Goal: Information Seeking & Learning: Learn about a topic

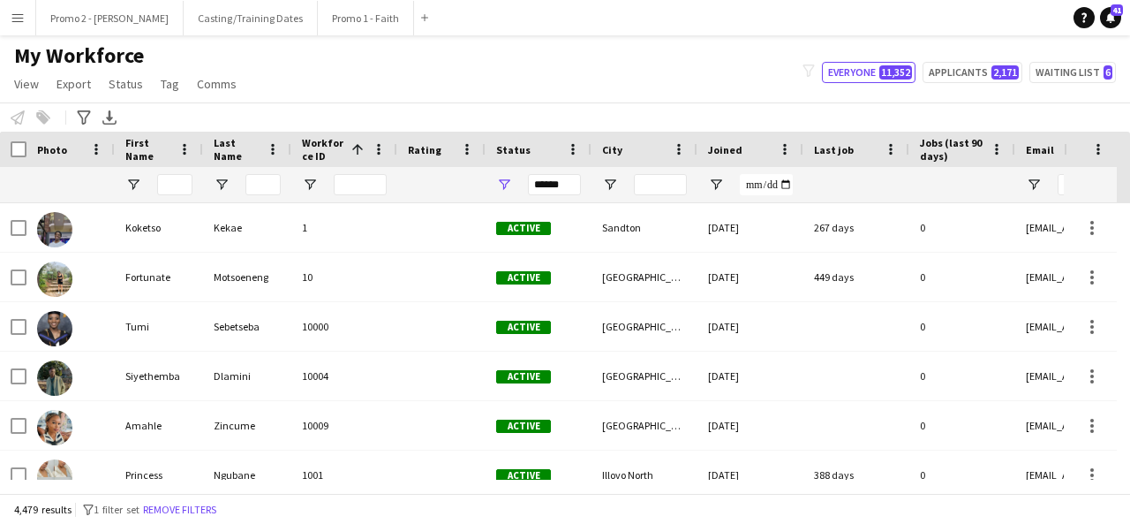
click at [434, 208] on div "Workforce Details City Joined Last job 1" at bounding box center [565, 312] width 1130 height 361
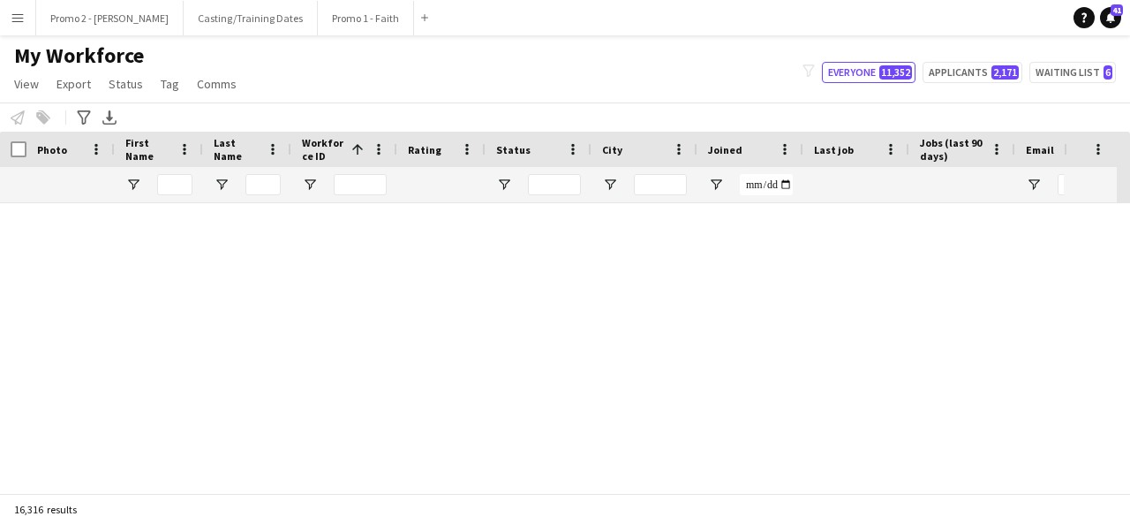
scroll to position [681677, 0]
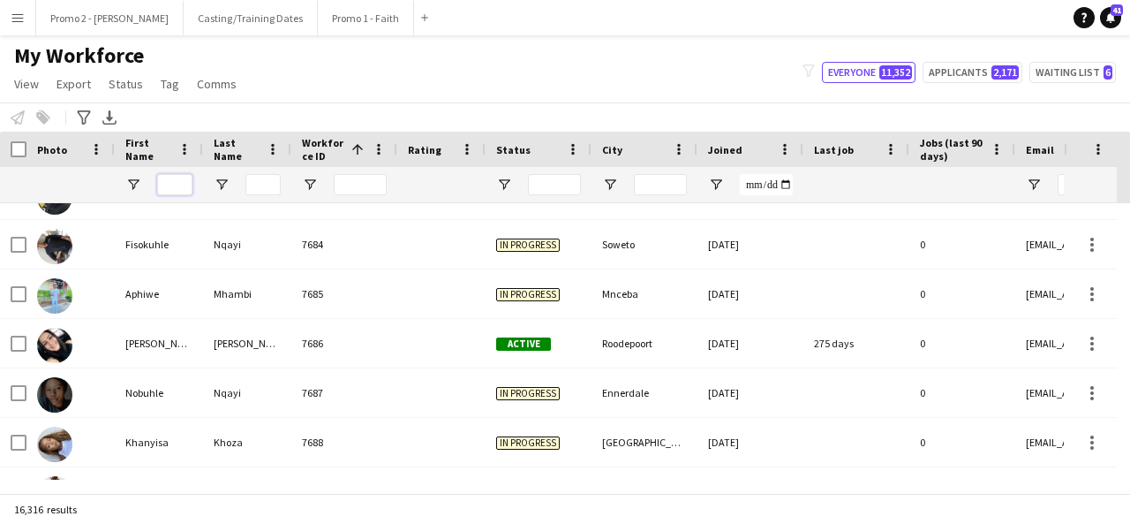
click at [176, 191] on input "First Name Filter Input" at bounding box center [174, 184] width 35 height 21
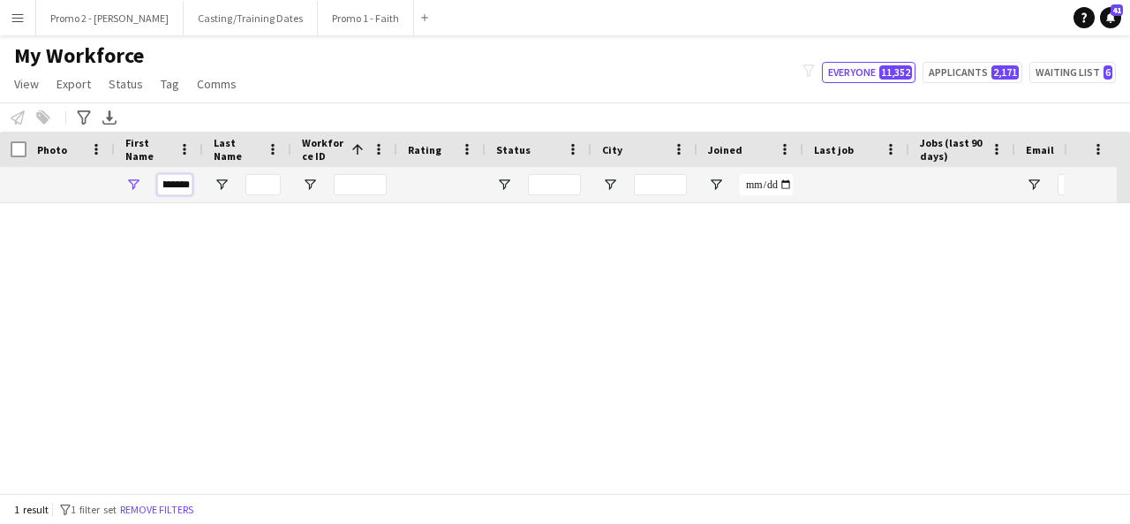
scroll to position [0, 0]
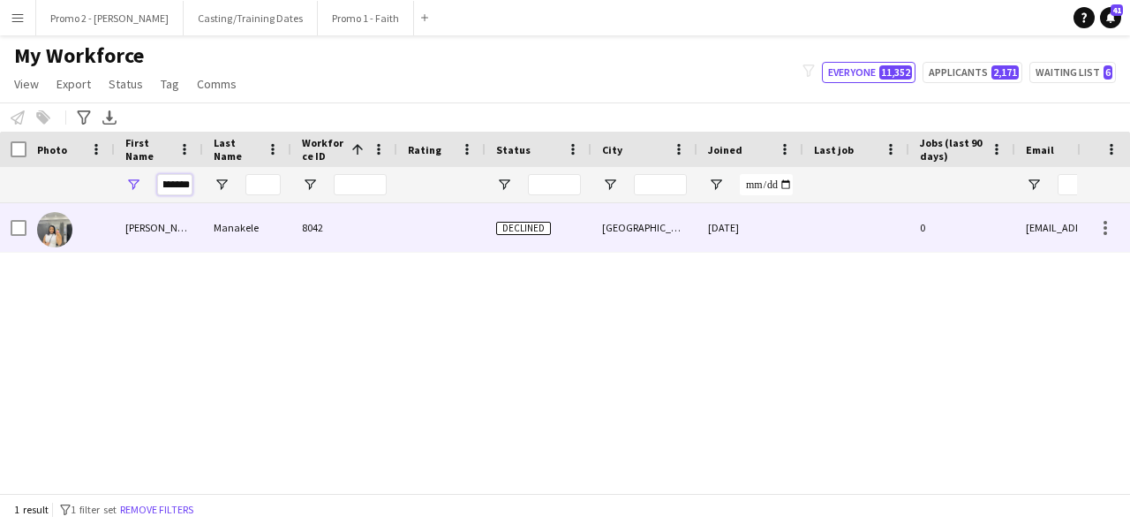
type input "********"
click at [229, 228] on div "Manakele" at bounding box center [247, 227] width 88 height 49
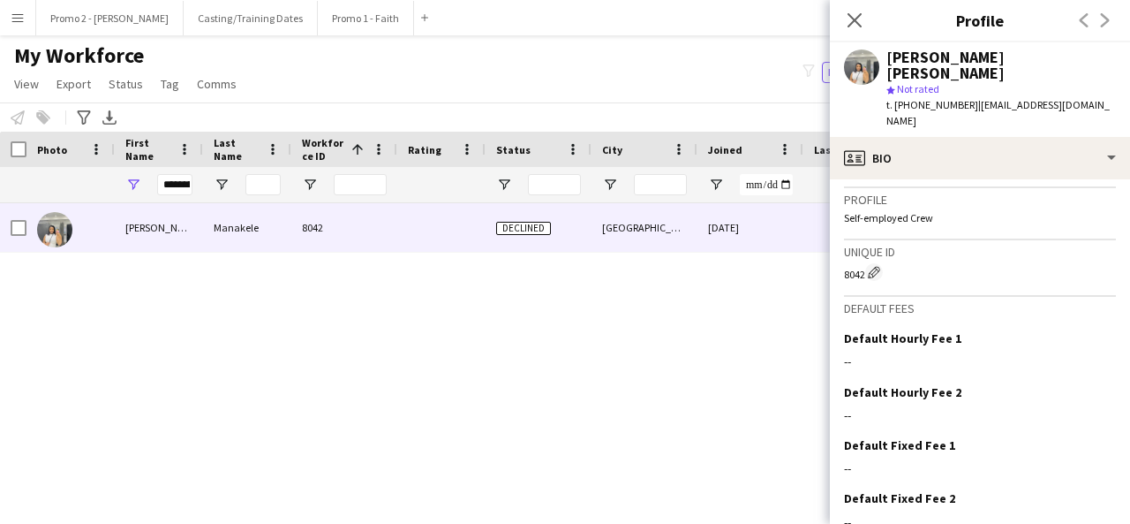
scroll to position [787, 0]
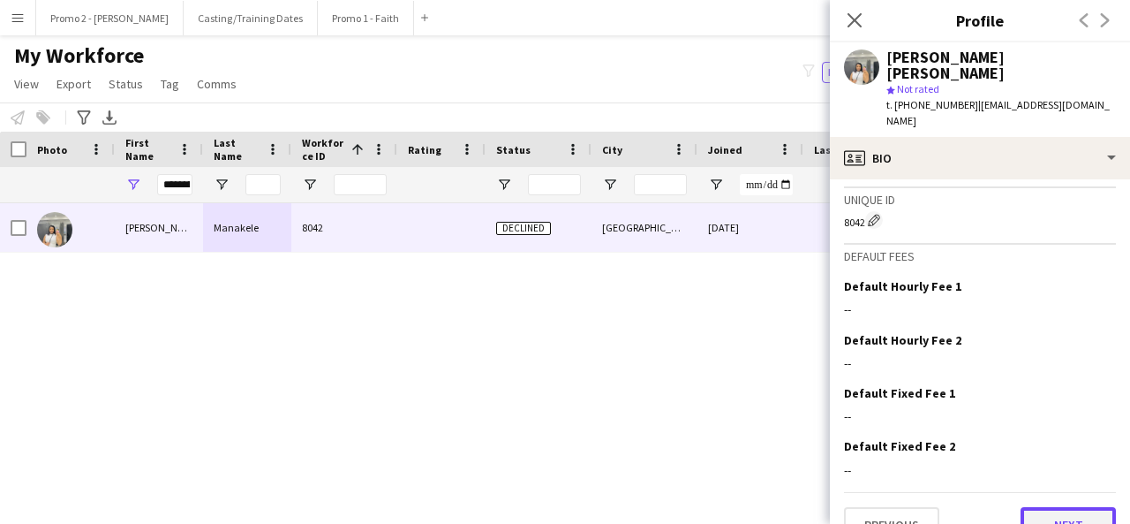
click at [1063, 507] on button "Next" at bounding box center [1068, 524] width 95 height 35
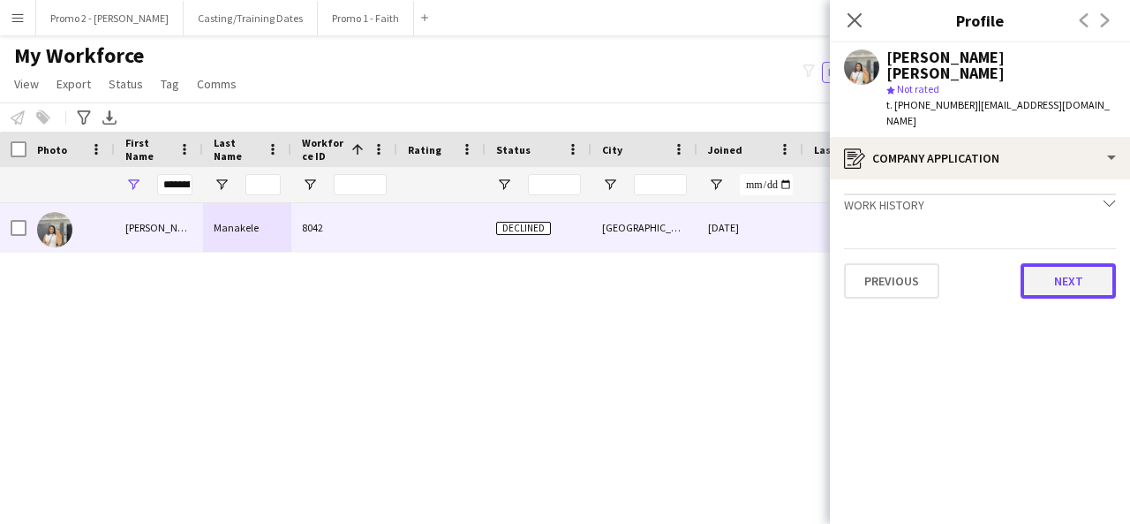
click at [1081, 263] on button "Next" at bounding box center [1068, 280] width 95 height 35
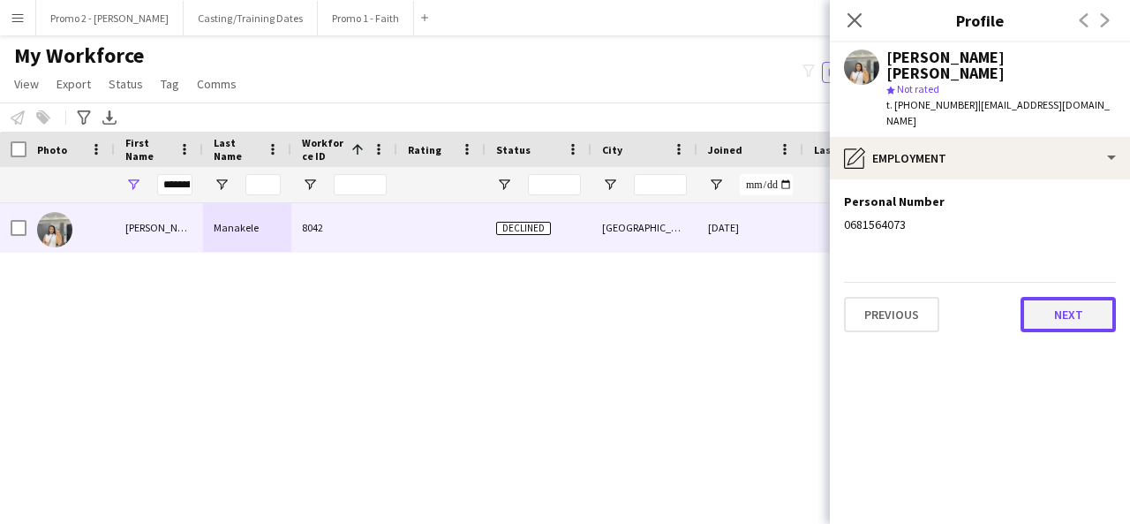
click at [1070, 297] on button "Next" at bounding box center [1068, 314] width 95 height 35
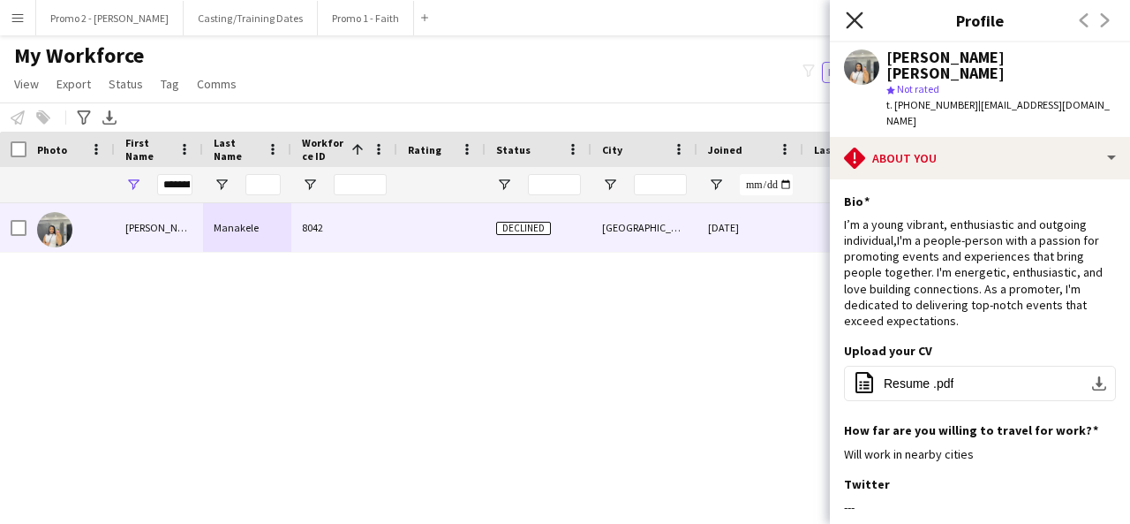
click at [855, 23] on icon "Close pop-in" at bounding box center [854, 19] width 17 height 17
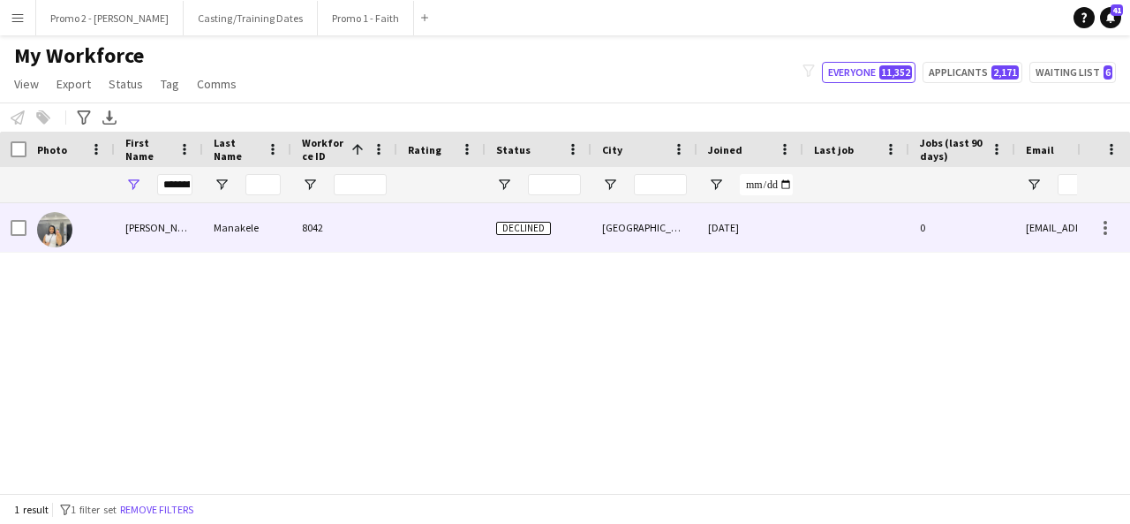
click at [475, 230] on div at bounding box center [441, 227] width 88 height 49
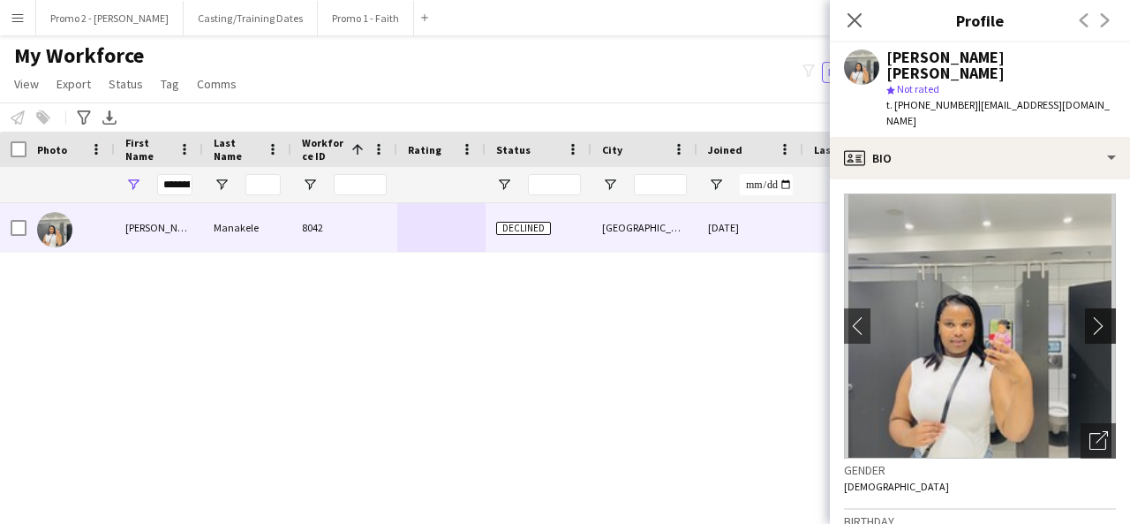
click at [1090, 316] on app-icon "chevron-right" at bounding box center [1103, 325] width 27 height 19
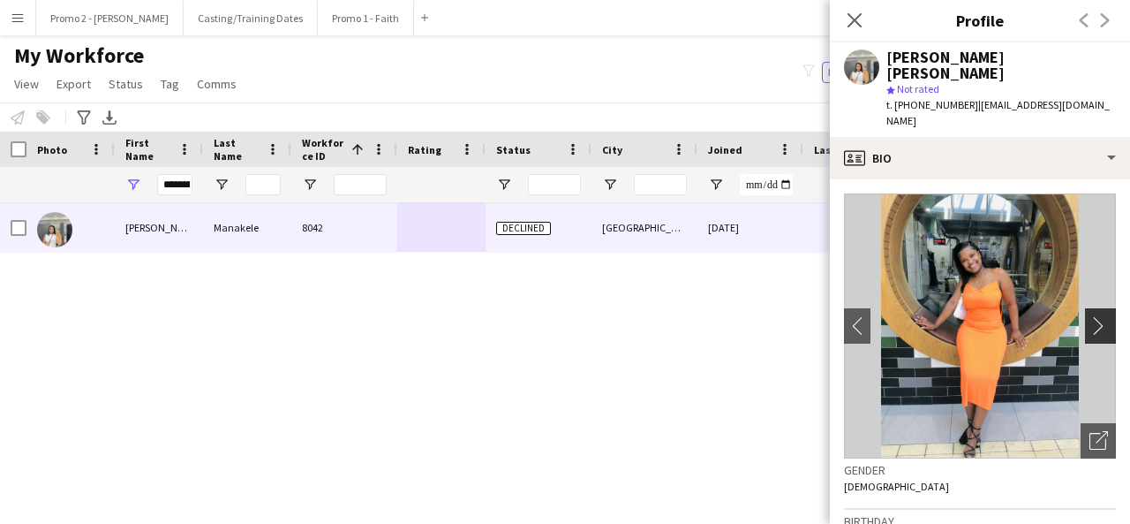
click at [1090, 316] on app-icon "chevron-right" at bounding box center [1103, 325] width 27 height 19
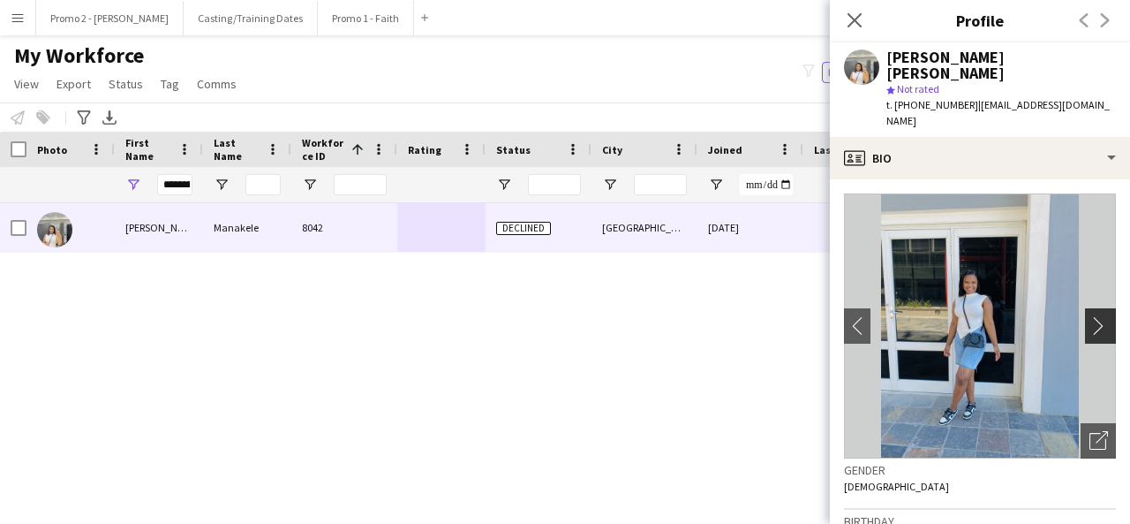
click at [1090, 316] on app-icon "chevron-right" at bounding box center [1103, 325] width 27 height 19
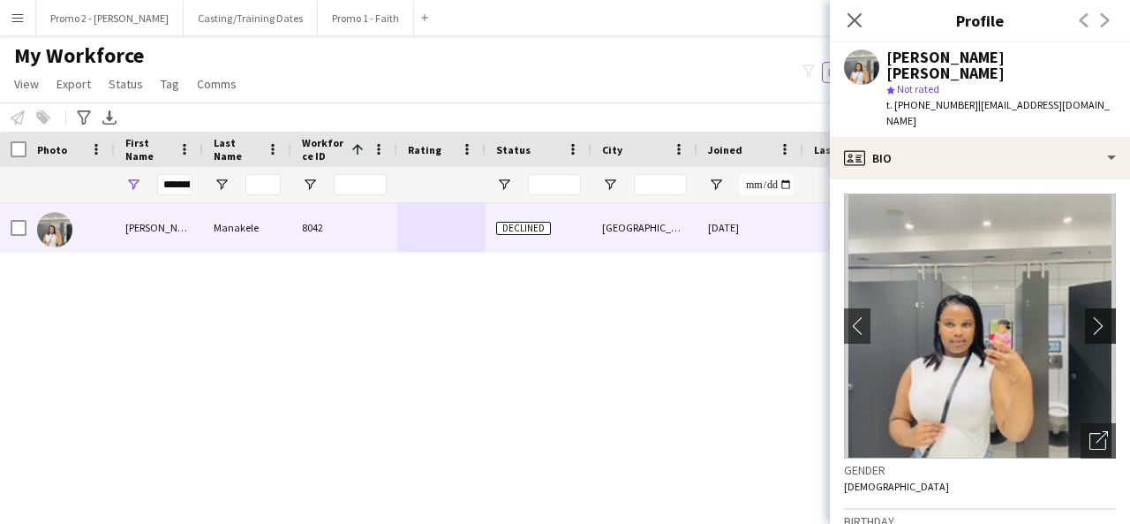
click at [1090, 316] on app-icon "chevron-right" at bounding box center [1103, 325] width 27 height 19
